Goal: Complete application form: Complete application form

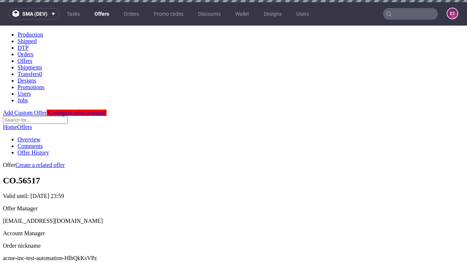
scroll to position [2, 0]
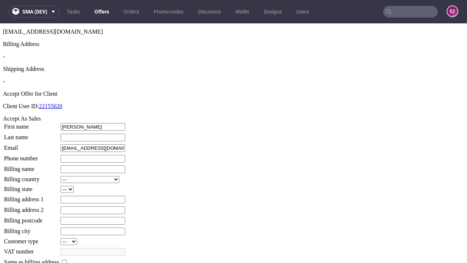
type input "[PERSON_NAME]"
type input "1509813888"
type input "Brook.[PERSON_NAME]"
select select "13"
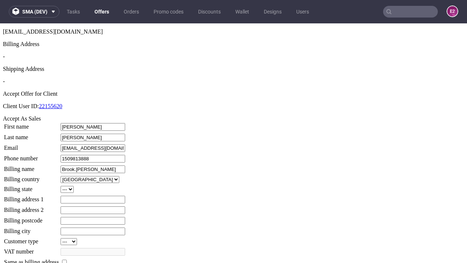
select select "132"
type input "Brook.[PERSON_NAME]"
type input "[STREET_ADDRESS]"
type input "WD2 5JL"
type input "Castle [GEOGRAPHIC_DATA]"
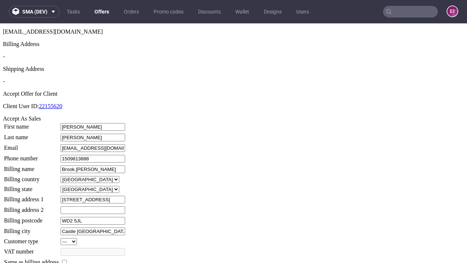
click at [67, 260] on input "checkbox" at bounding box center [64, 262] width 5 height 5
checkbox input "true"
type input "Brook.Hermann"
select select "13"
type input "1 Cherry Tree Close"
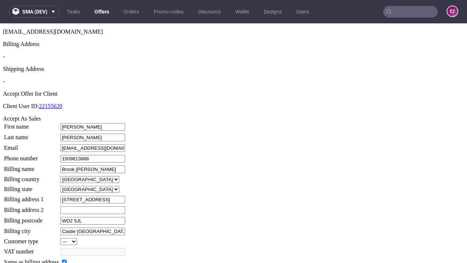
type input "WD2 5JL"
type input "Castle Padbergington"
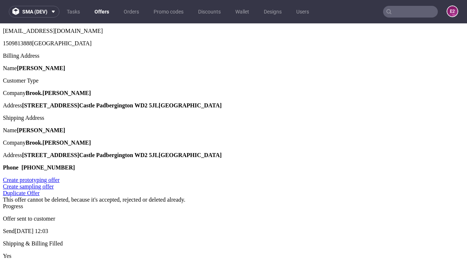
scroll to position [0, 0]
